Goal: Communication & Community: Participate in discussion

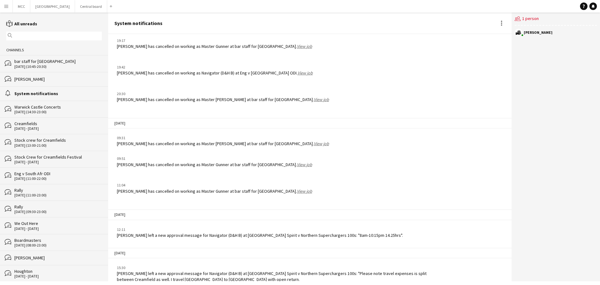
scroll to position [1827, 0]
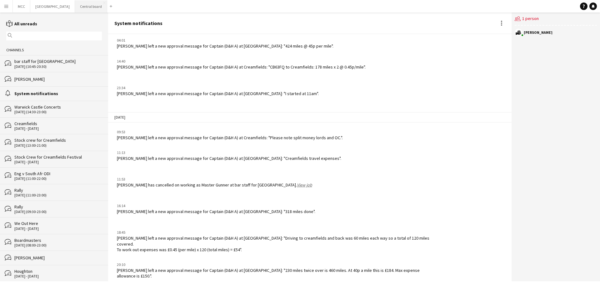
click at [94, 5] on button "Central board Close" at bounding box center [91, 6] width 32 height 12
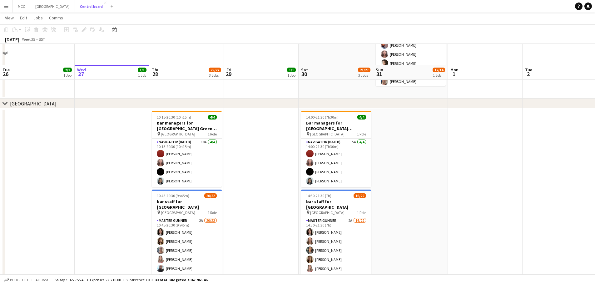
scroll to position [635, 0]
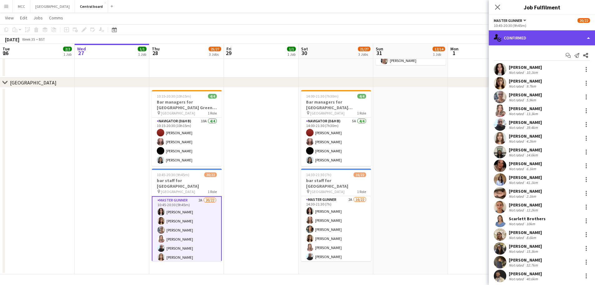
click at [560, 37] on div "single-neutral-actions-check-2 Confirmed" at bounding box center [542, 37] width 106 height 15
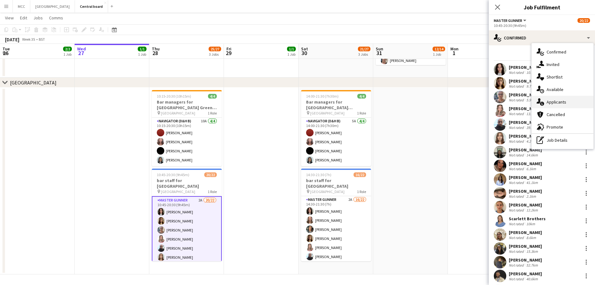
click at [553, 102] on div "single-neutral-actions-information Applicants" at bounding box center [563, 102] width 62 height 13
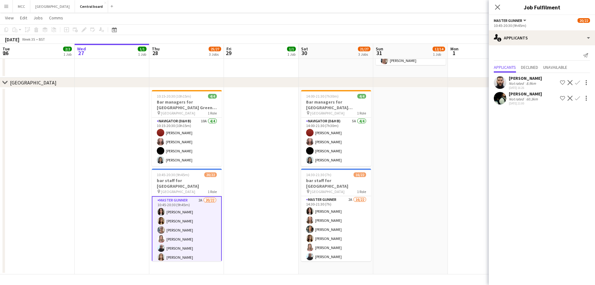
click at [406, 165] on app-date-cell at bounding box center [410, 181] width 75 height 187
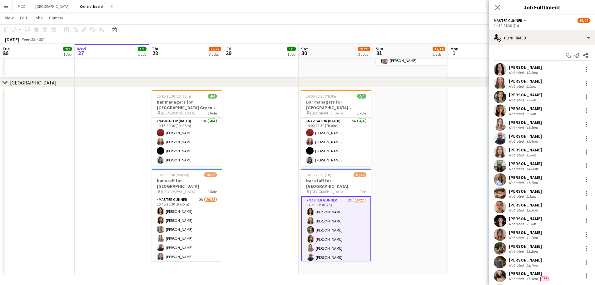
drag, startPoint x: 337, startPoint y: 217, endPoint x: 340, endPoint y: 213, distance: 5.3
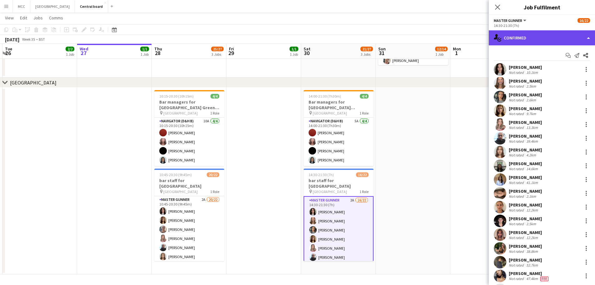
click at [592, 40] on div "single-neutral-actions-check-2 Confirmed" at bounding box center [542, 37] width 106 height 15
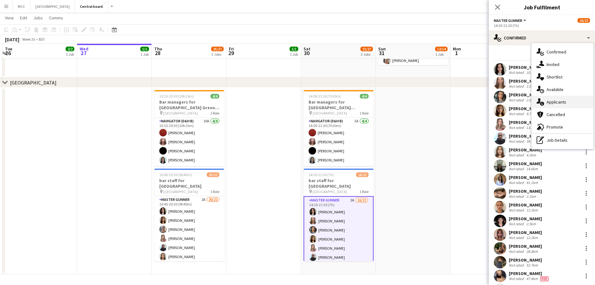
click at [558, 101] on div "single-neutral-actions-information Applicants" at bounding box center [563, 102] width 62 height 13
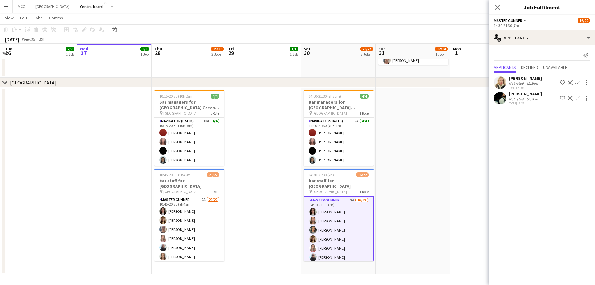
click at [118, 157] on app-date-cell at bounding box center [114, 181] width 75 height 187
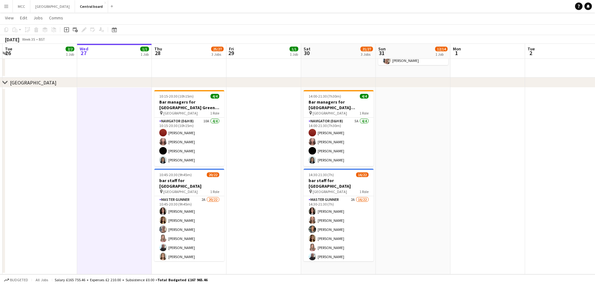
click at [5, 5] on app-icon "Menu" at bounding box center [6, 6] width 5 height 5
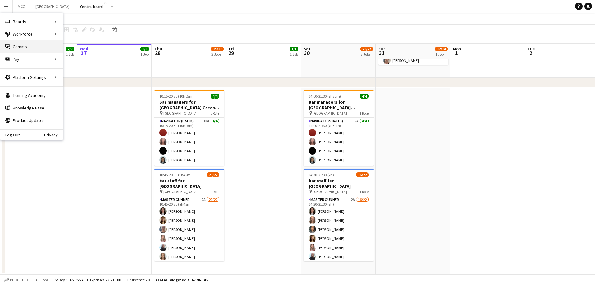
click at [46, 45] on link "Comms Comms" at bounding box center [31, 46] width 63 height 13
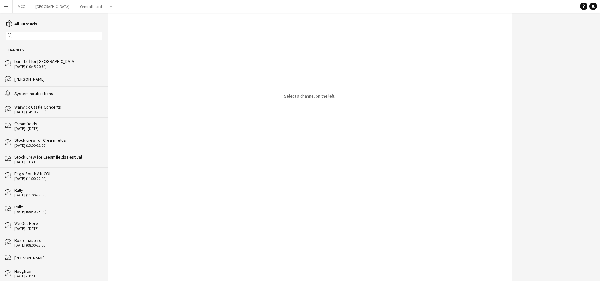
click at [52, 63] on div "bar staff for [GEOGRAPHIC_DATA]" at bounding box center [58, 61] width 88 height 6
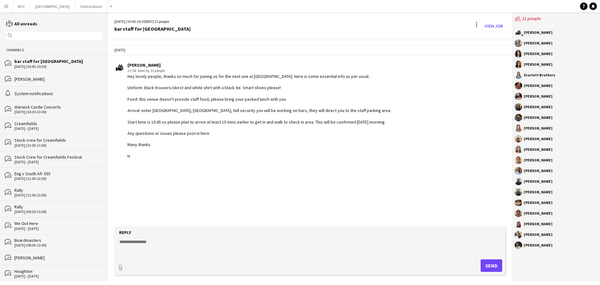
click at [214, 113] on div "Hey lovely people, thanks so much for joining us for the next one at [GEOGRAPHI…" at bounding box center [260, 115] width 264 height 85
click at [246, 32] on div "[DATE] (10:45-20:30) BST | 21 people bar staff for [GEOGRAPHIC_DATA] View Job" at bounding box center [309, 26] width 403 height 27
